Goal: Task Accomplishment & Management: Complete application form

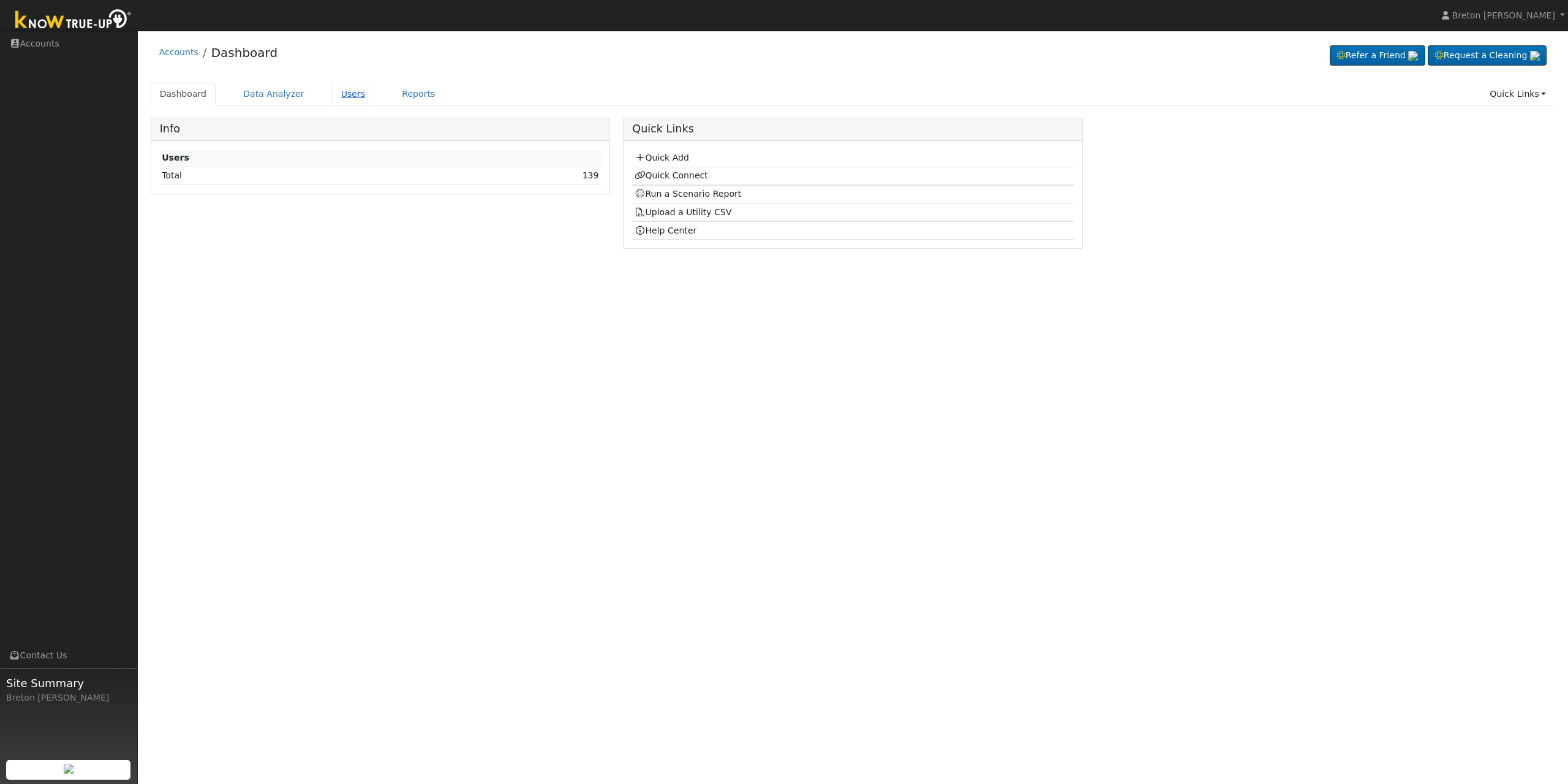
click at [343, 93] on link "Users" at bounding box center [353, 93] width 43 height 22
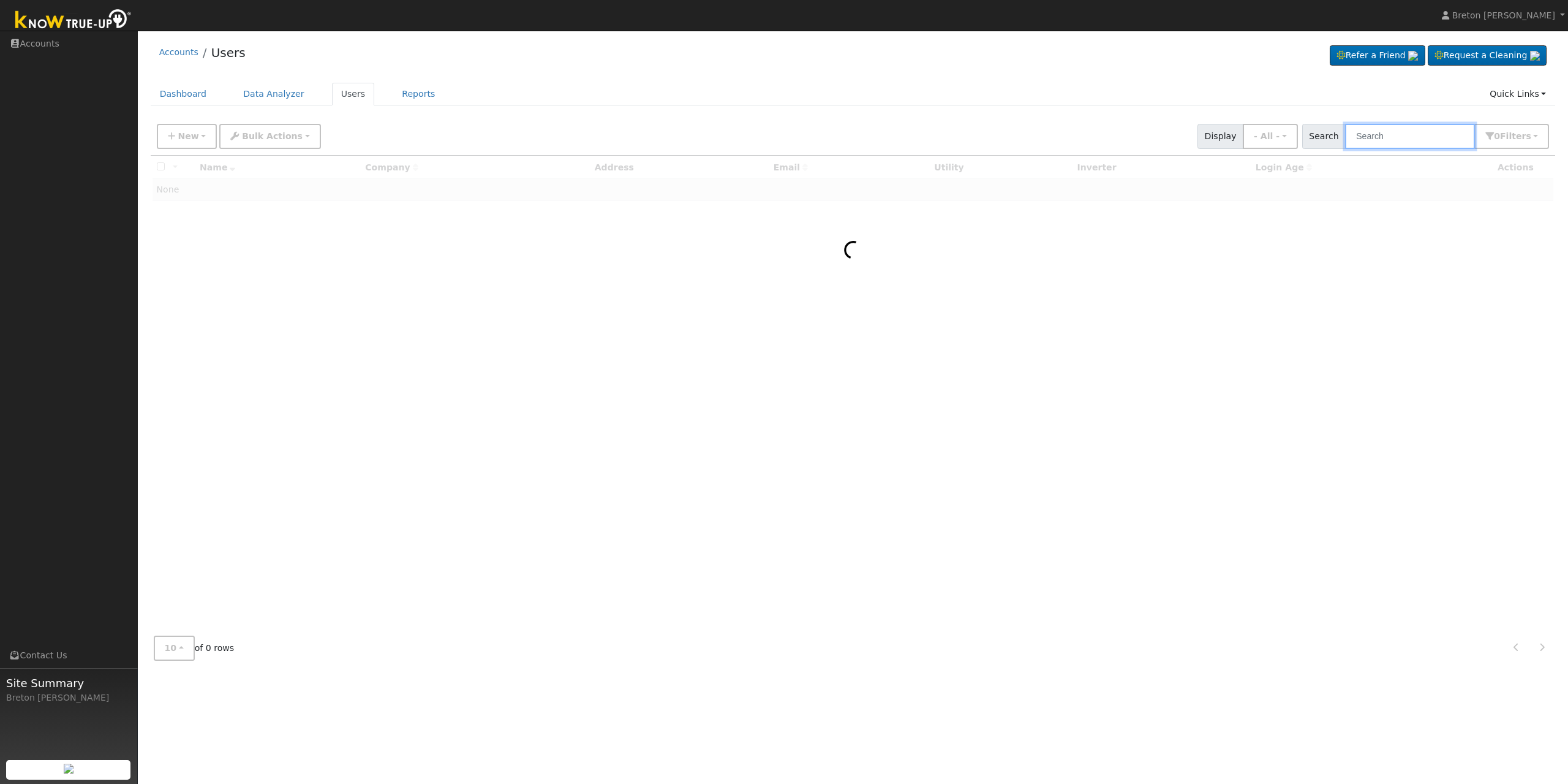
click at [1398, 133] on input "text" at bounding box center [1410, 136] width 130 height 25
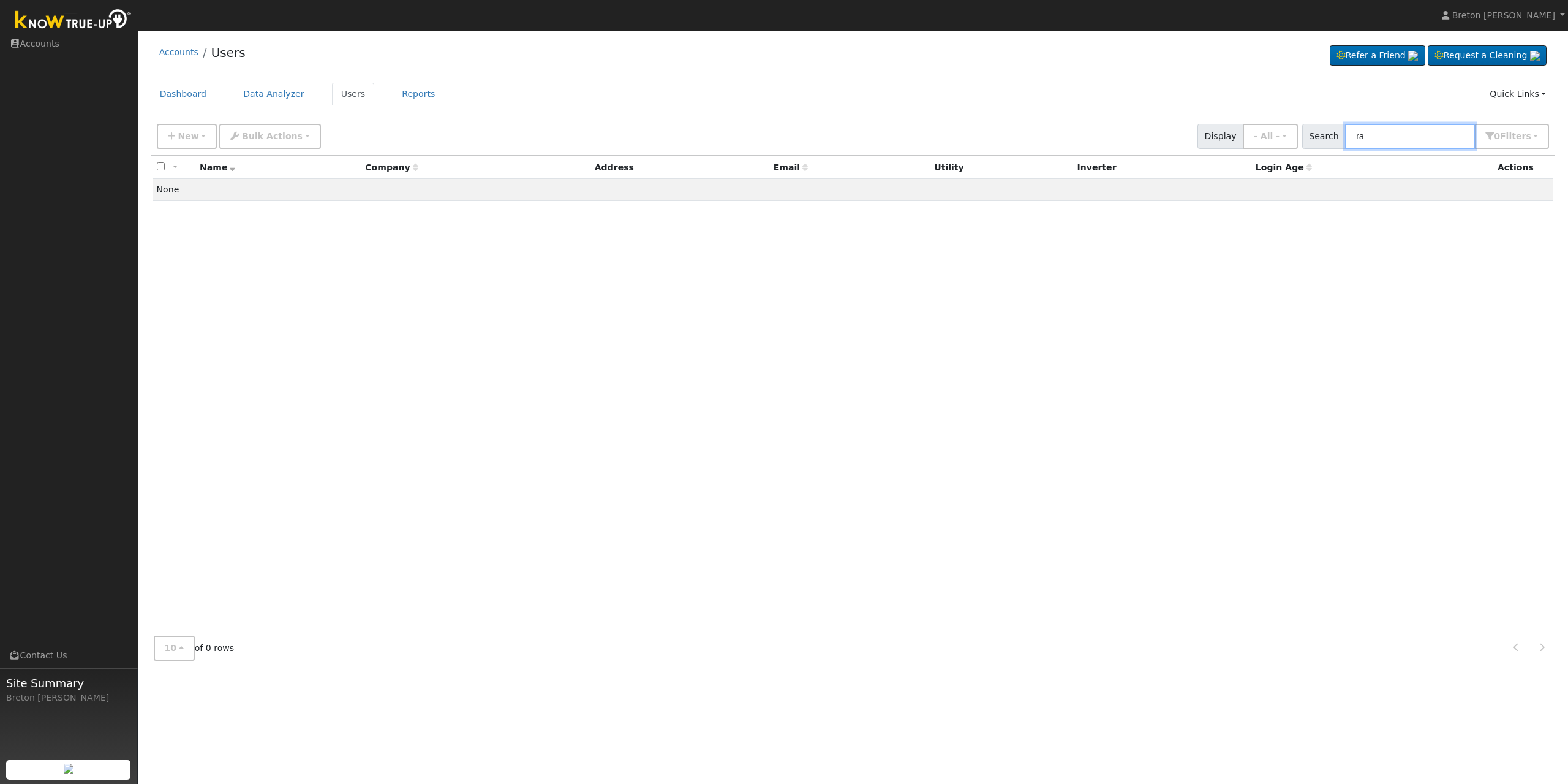
type input "r"
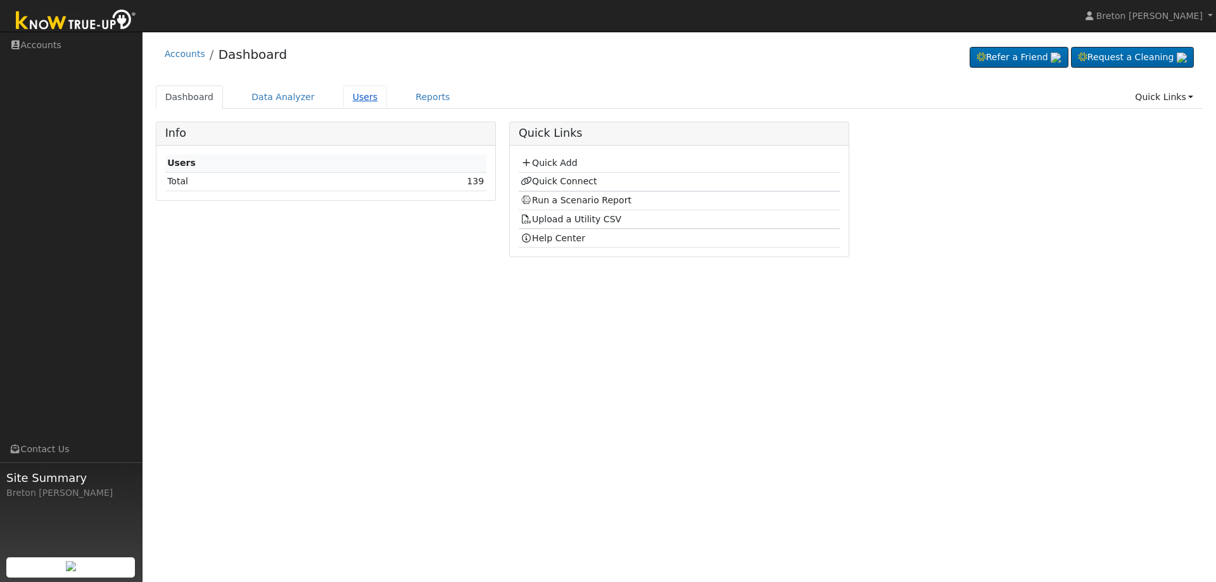
click at [344, 96] on link "Users" at bounding box center [365, 96] width 44 height 23
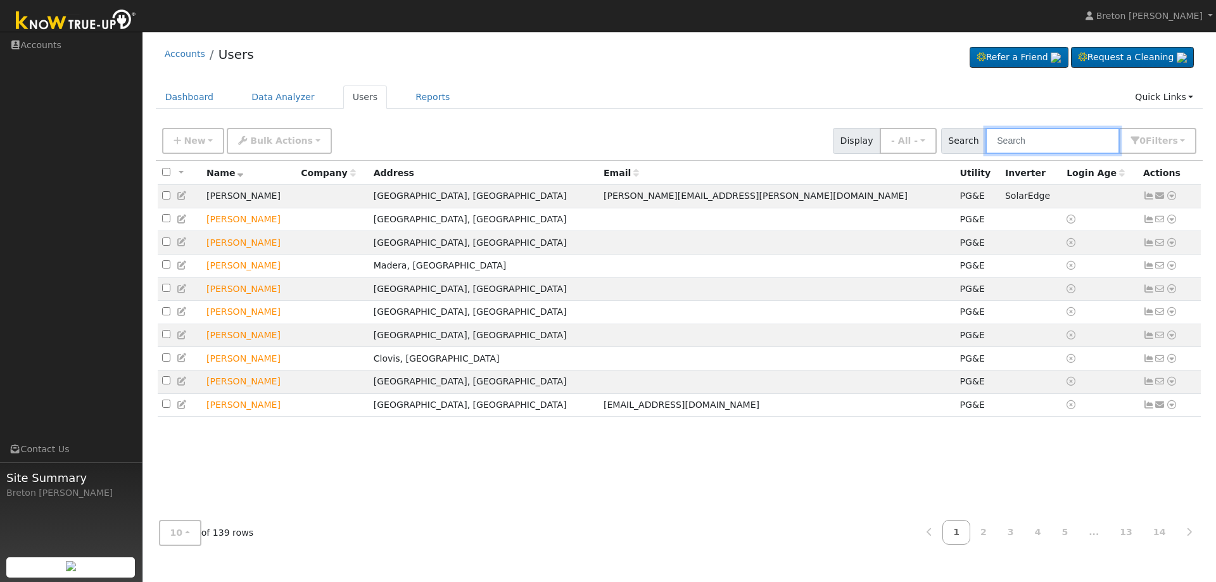
click at [1059, 137] on input "text" at bounding box center [1052, 141] width 134 height 26
click at [1170, 92] on link "Quick Links" at bounding box center [1163, 96] width 77 height 23
click at [1139, 125] on link "Quick Add" at bounding box center [1138, 124] width 129 height 18
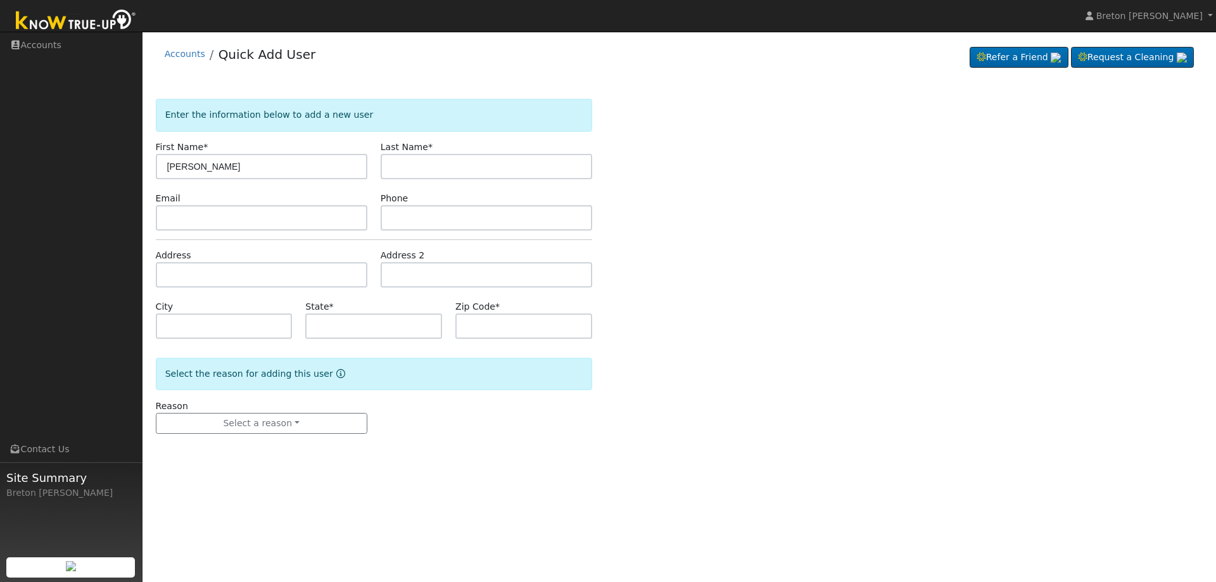
type input "[PERSON_NAME]"
type input "Bains"
type input "217 Kern Street"
type input "Kingsburg"
type input "CA"
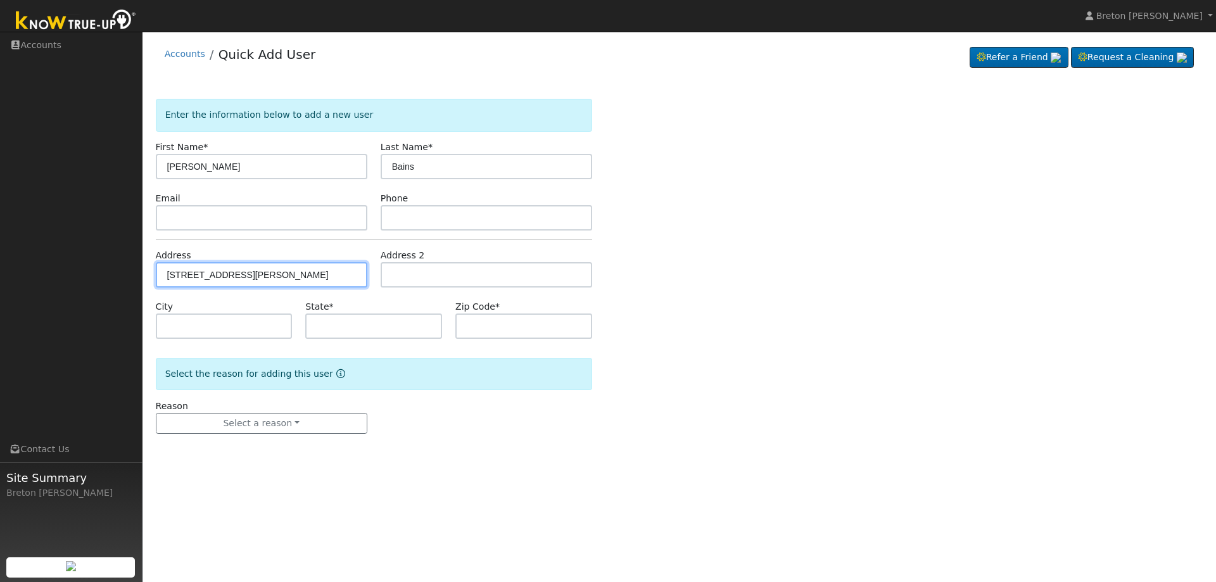
type input "93631"
click at [311, 411] on div "Reason Select a reason New lead New customer adding solar New customer has solar" at bounding box center [261, 417] width 225 height 35
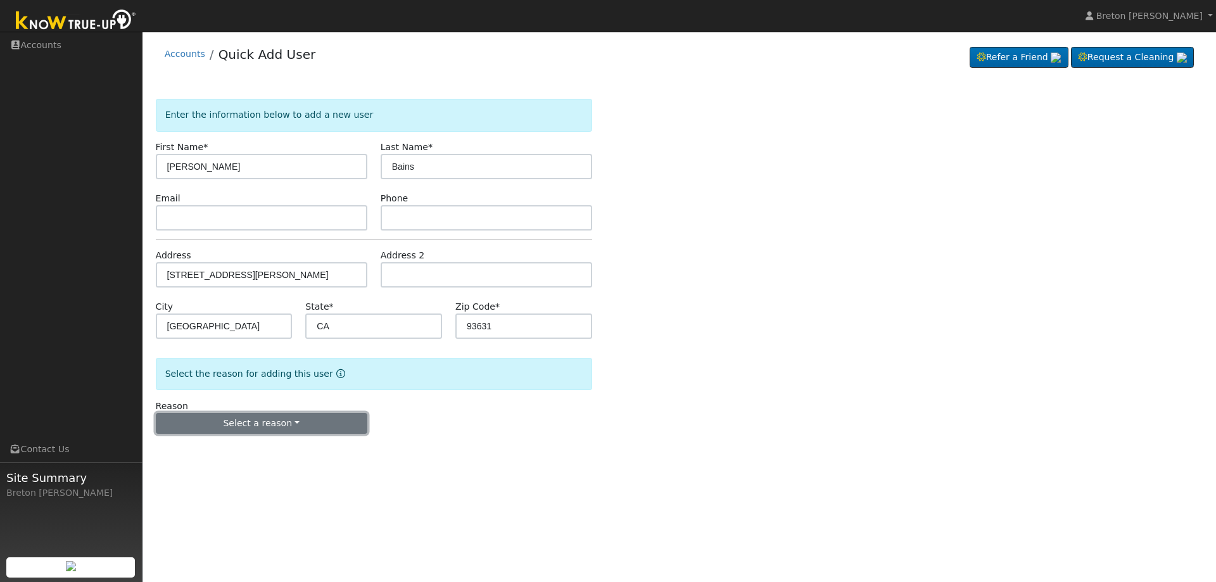
click at [296, 427] on button "Select a reason" at bounding box center [261, 424] width 211 height 22
click at [233, 446] on link "New lead" at bounding box center [226, 450] width 140 height 18
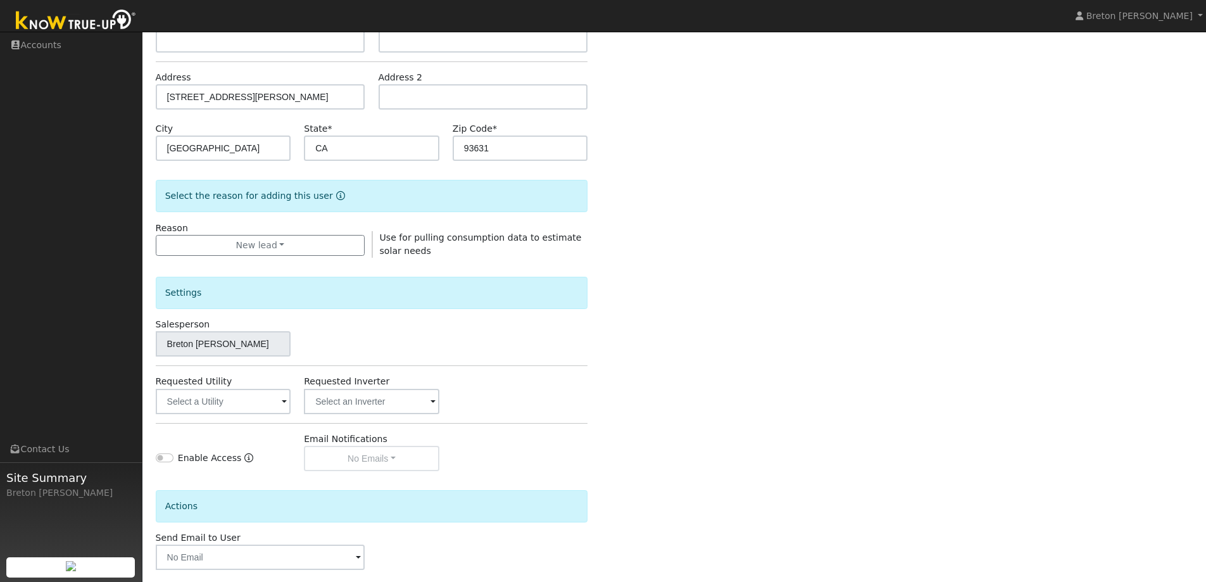
scroll to position [238, 0]
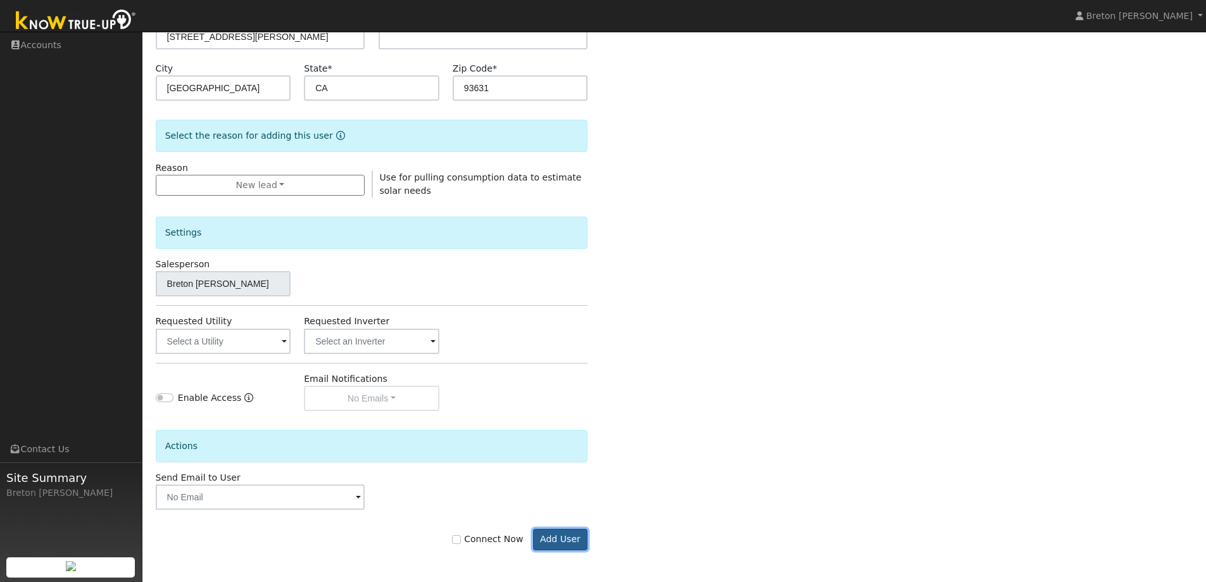
click at [583, 542] on button "Add User" at bounding box center [560, 540] width 55 height 22
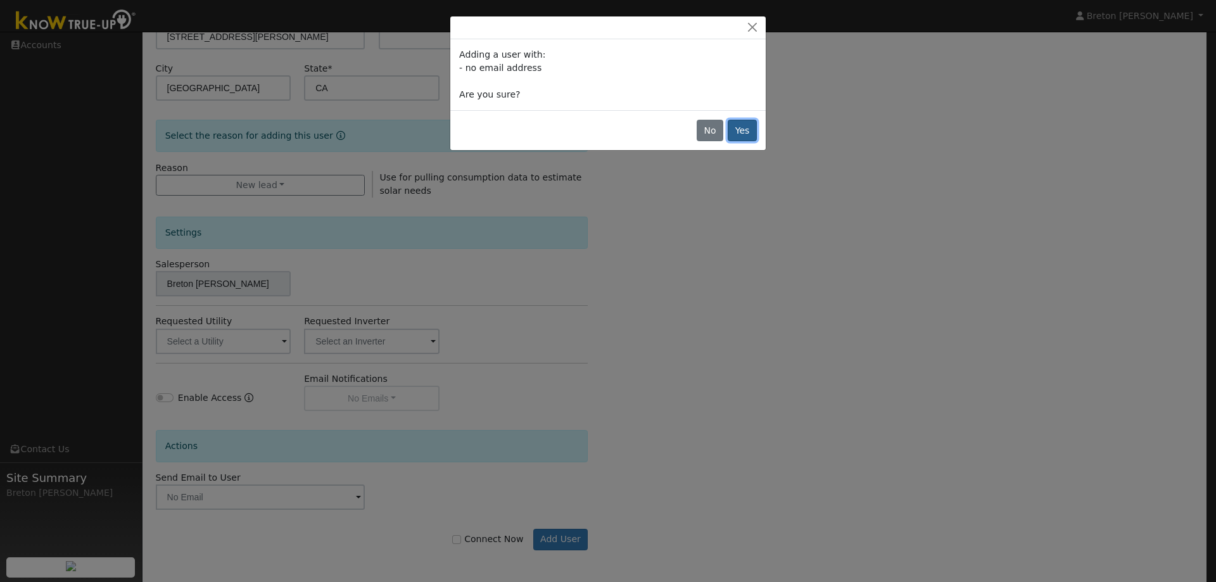
click at [746, 130] on button "Yes" at bounding box center [742, 131] width 29 height 22
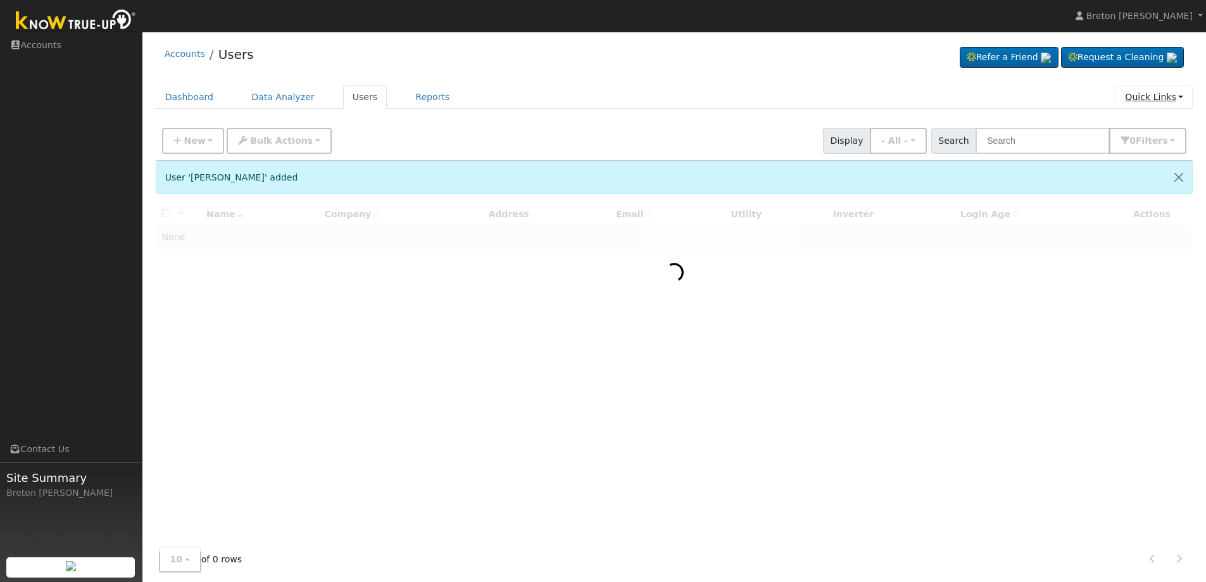
click at [1158, 98] on link "Quick Links" at bounding box center [1154, 96] width 77 height 23
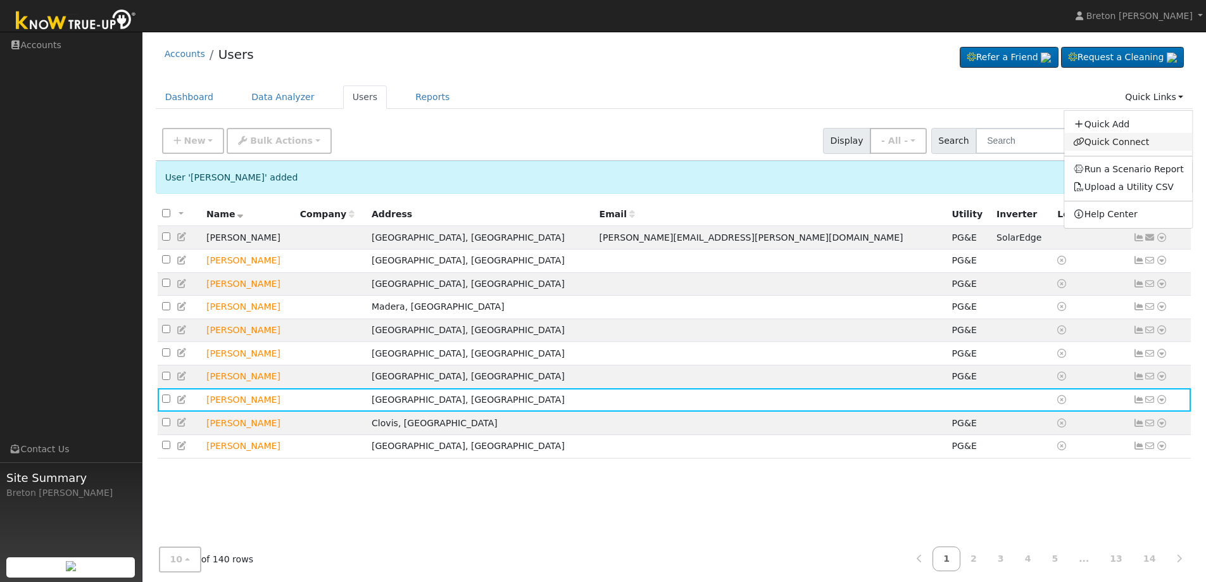
click at [1140, 142] on link "Quick Connect" at bounding box center [1128, 142] width 129 height 18
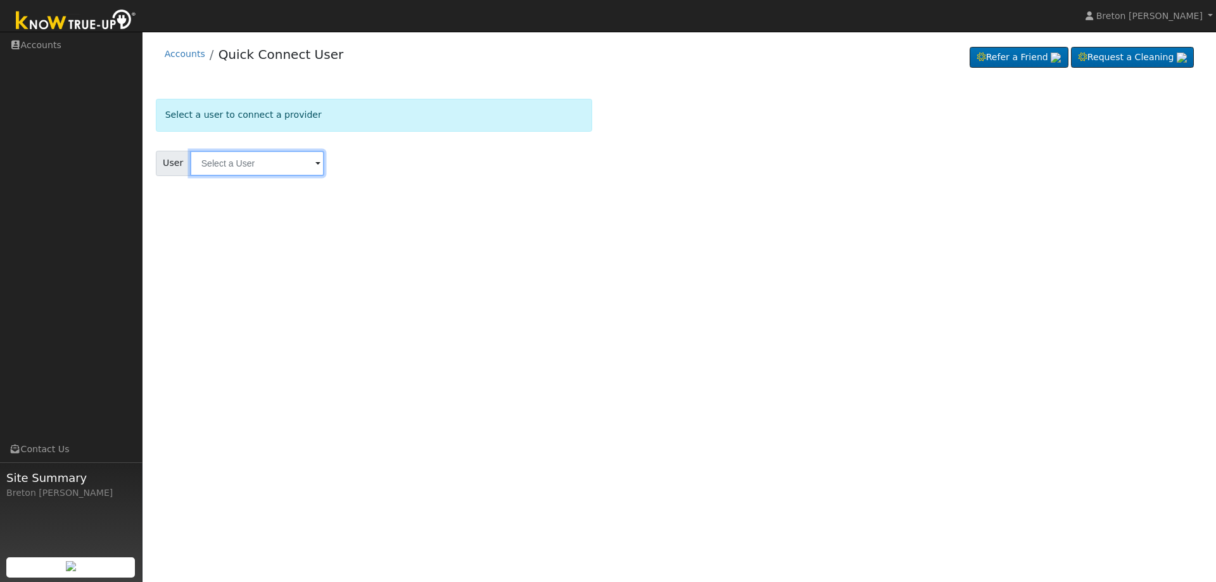
click at [267, 161] on input "text" at bounding box center [257, 163] width 134 height 25
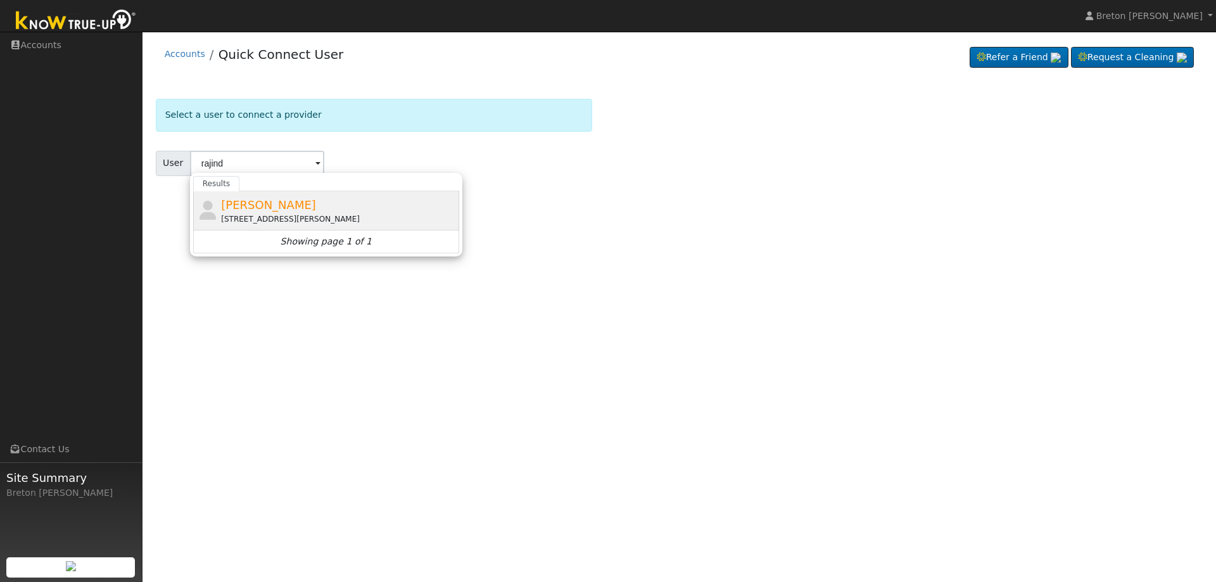
click at [272, 213] on div "[STREET_ADDRESS][PERSON_NAME]" at bounding box center [338, 218] width 235 height 11
type input "[PERSON_NAME]"
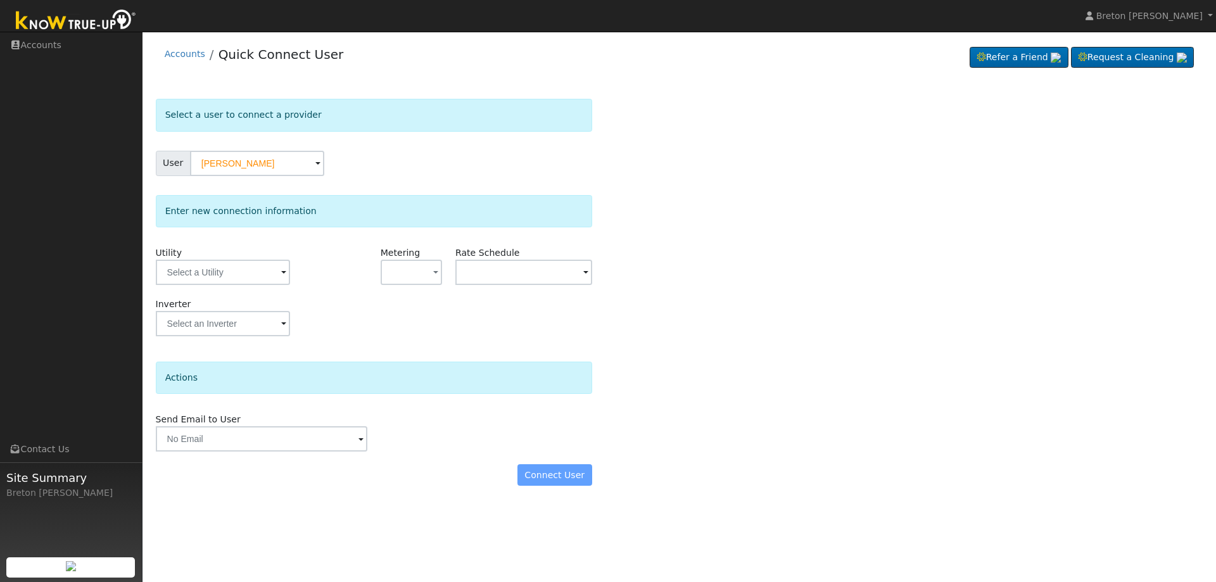
click at [281, 270] on span at bounding box center [283, 273] width 5 height 15
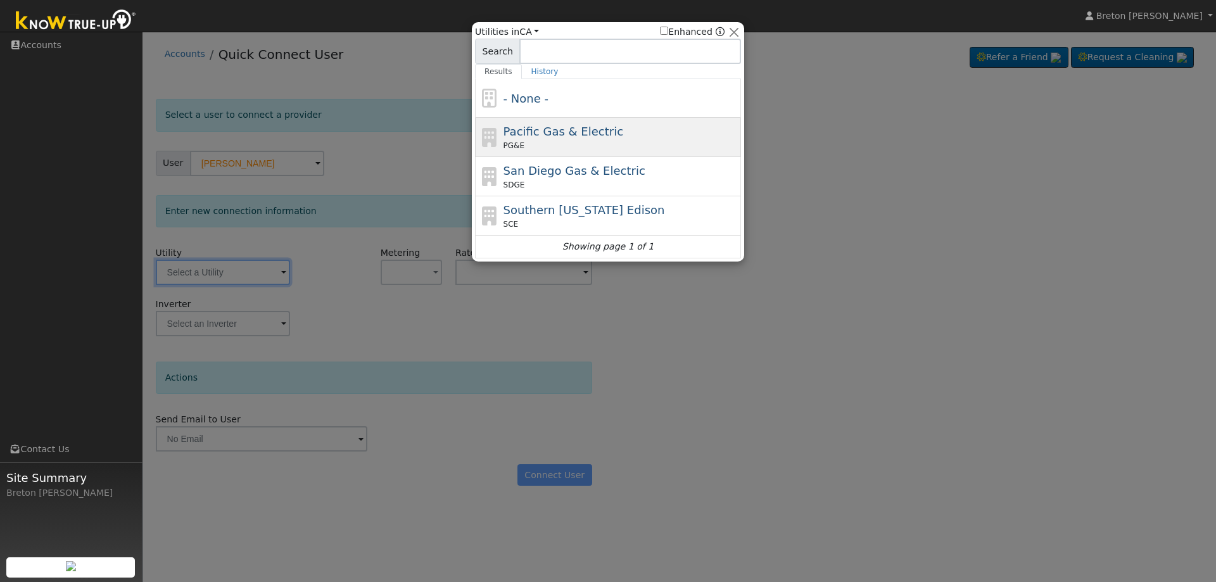
click at [531, 137] on span "Pacific Gas & Electric" at bounding box center [563, 131] width 120 height 13
type input "PG&E"
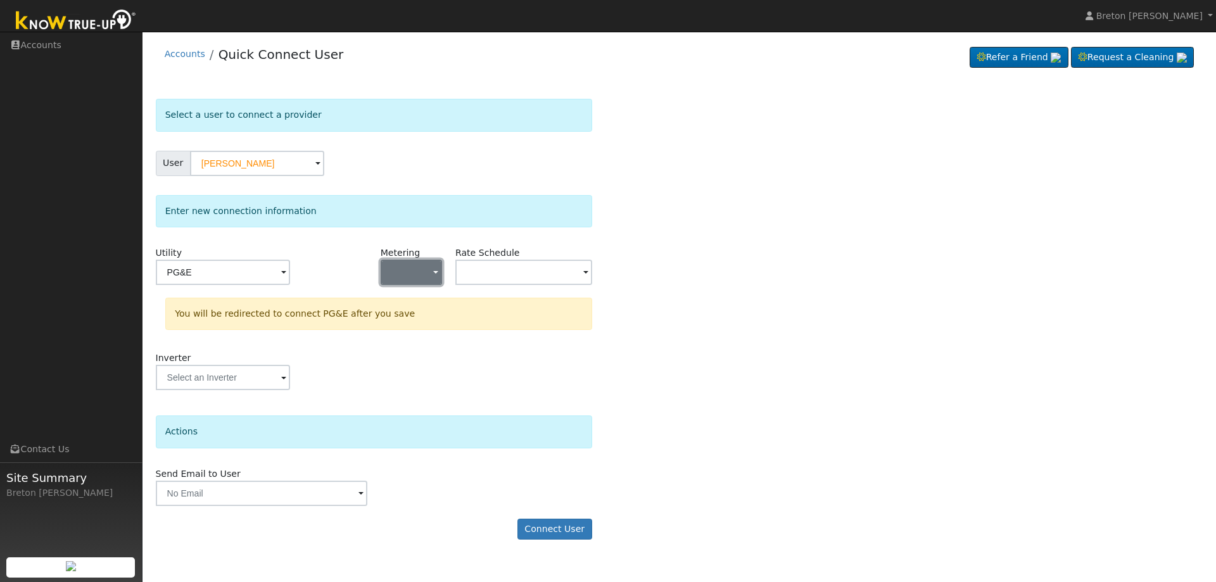
click at [422, 275] on button "button" at bounding box center [411, 272] width 61 height 25
drag, startPoint x: 413, startPoint y: 317, endPoint x: 465, endPoint y: 309, distance: 53.1
click at [414, 317] on link "NEM" at bounding box center [425, 318] width 88 height 18
click at [518, 274] on input "text" at bounding box center [523, 272] width 137 height 25
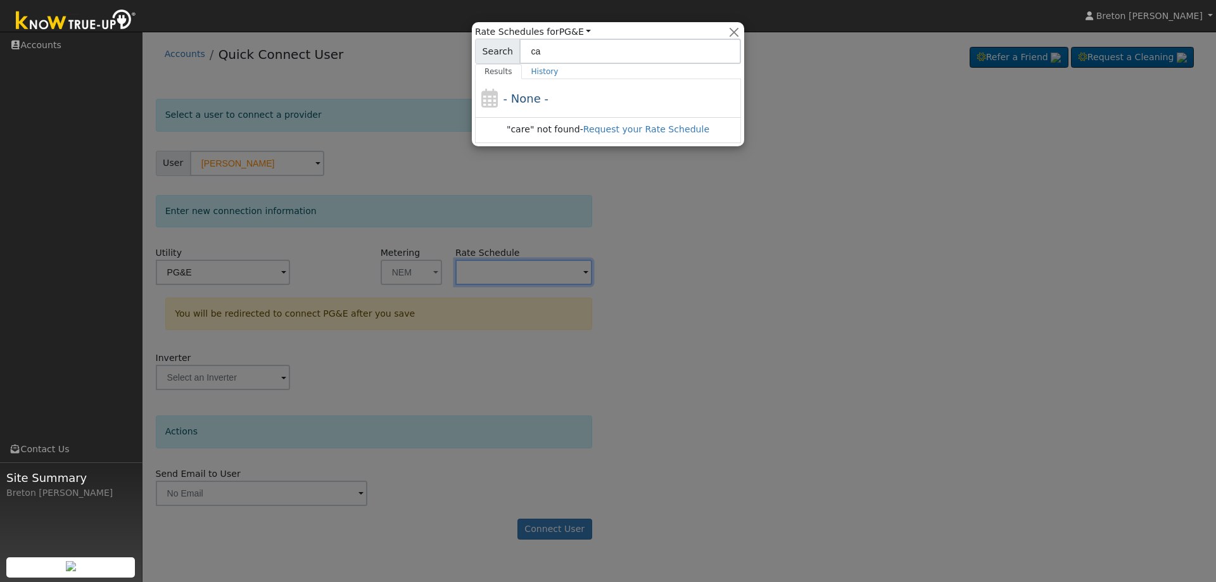
type input "c"
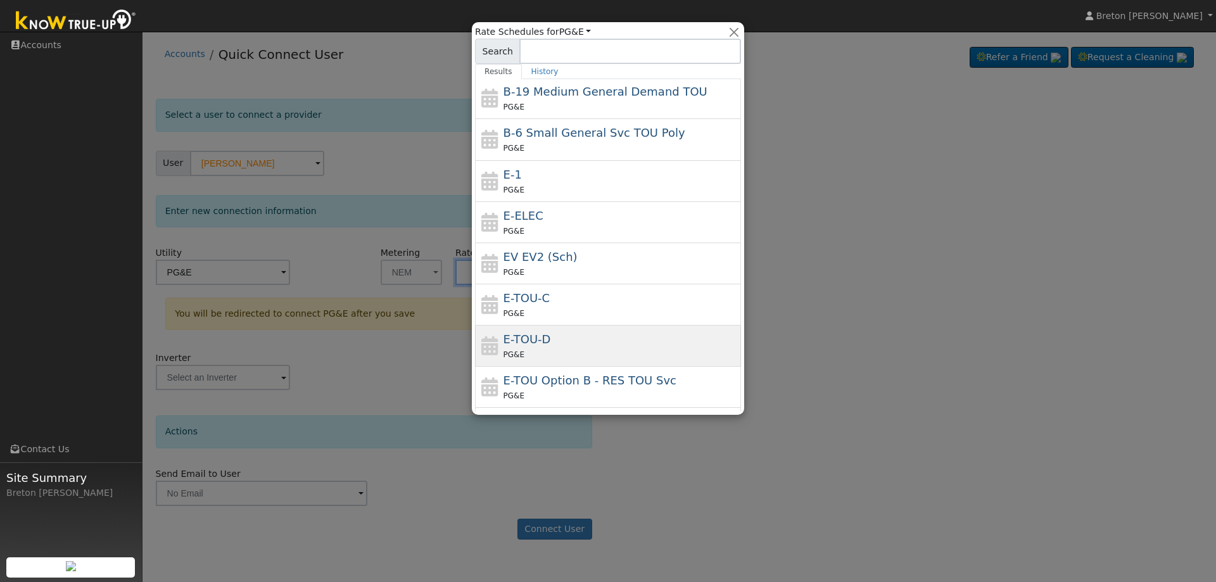
scroll to position [141, 0]
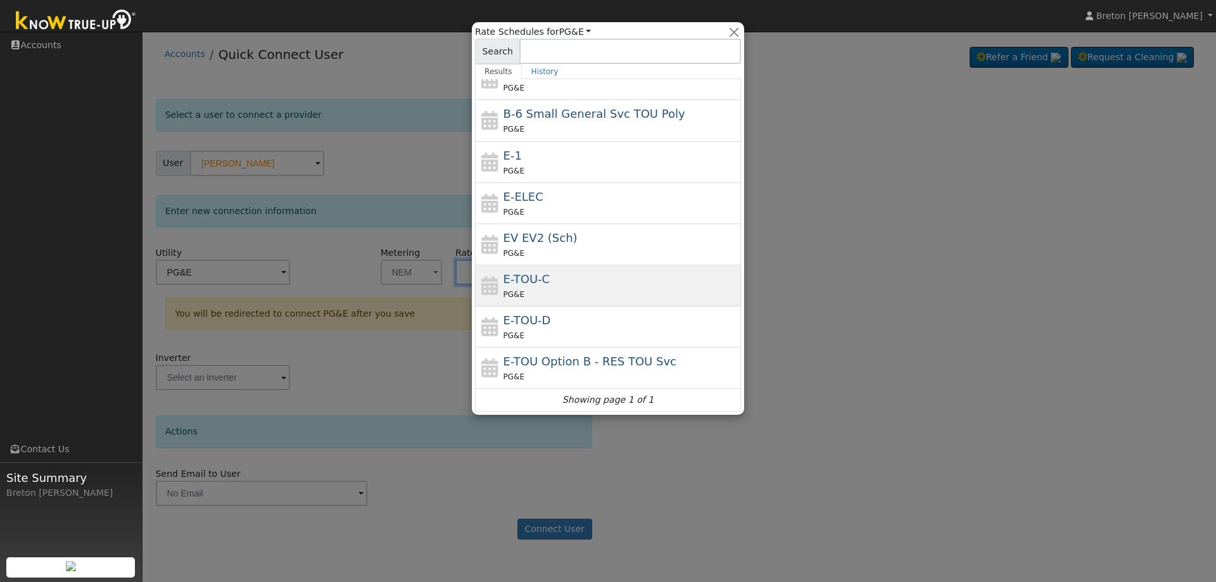
click at [609, 296] on div "PG&E" at bounding box center [620, 293] width 235 height 13
type input "E-TOU-C"
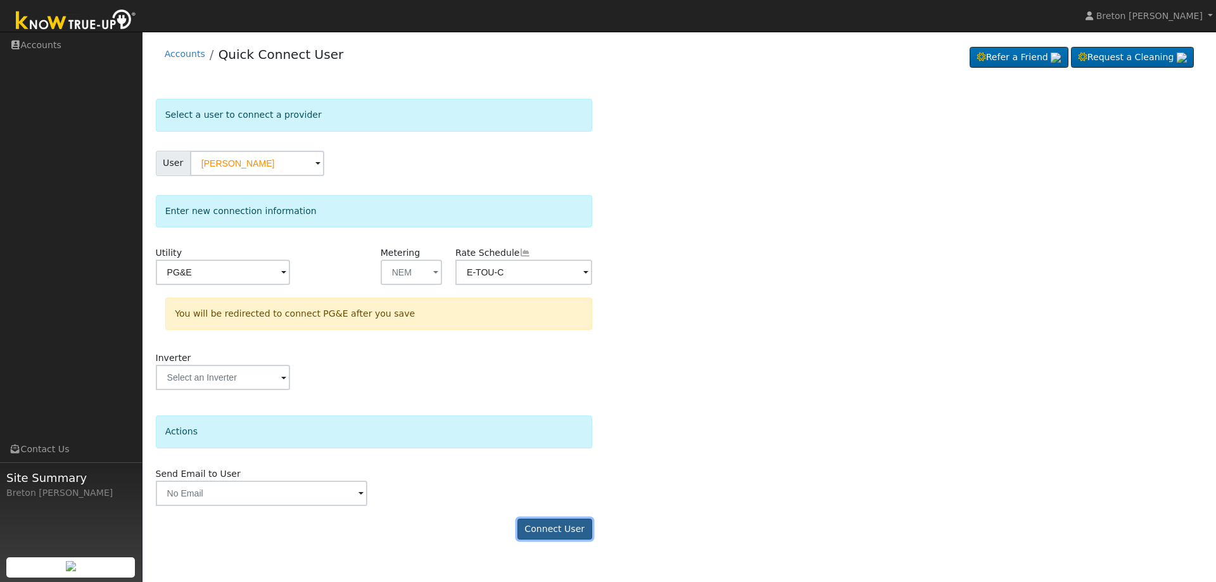
click at [548, 524] on button "Connect User" at bounding box center [554, 530] width 75 height 22
